Goal: Transaction & Acquisition: Register for event/course

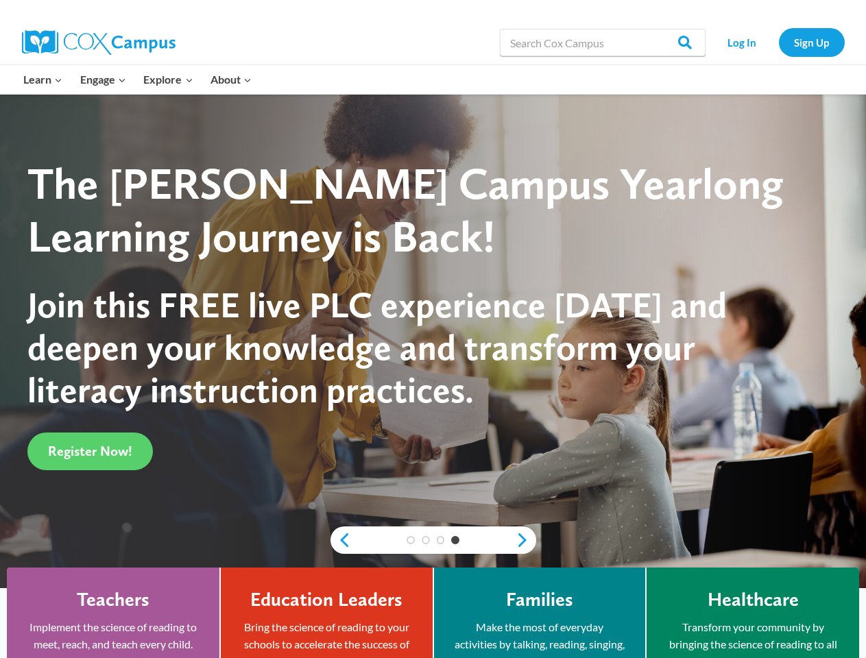
click at [433, 329] on span "Join this FREE live PLC experience today and deepen your knowledge and transfor…" at bounding box center [376, 347] width 699 height 129
click at [433, 540] on div "3" at bounding box center [440, 540] width 15 height 8
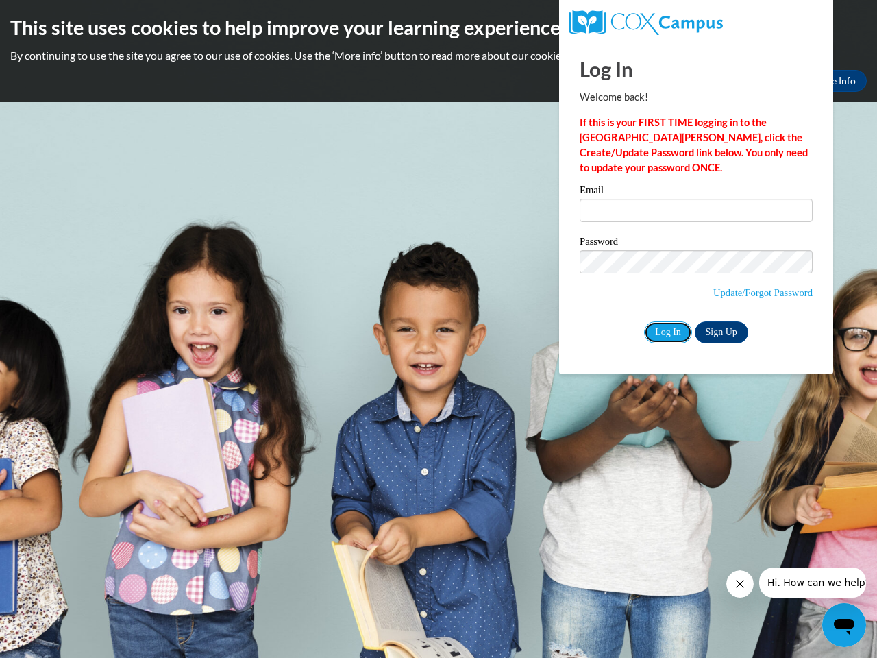
click at [668, 331] on input "Log In" at bounding box center [668, 333] width 48 height 22
click at [740, 584] on icon "Close message from company" at bounding box center [739, 584] width 7 height 7
click at [812, 583] on span "Hi. How can we help?" at bounding box center [818, 582] width 103 height 11
